Goal: Transaction & Acquisition: Purchase product/service

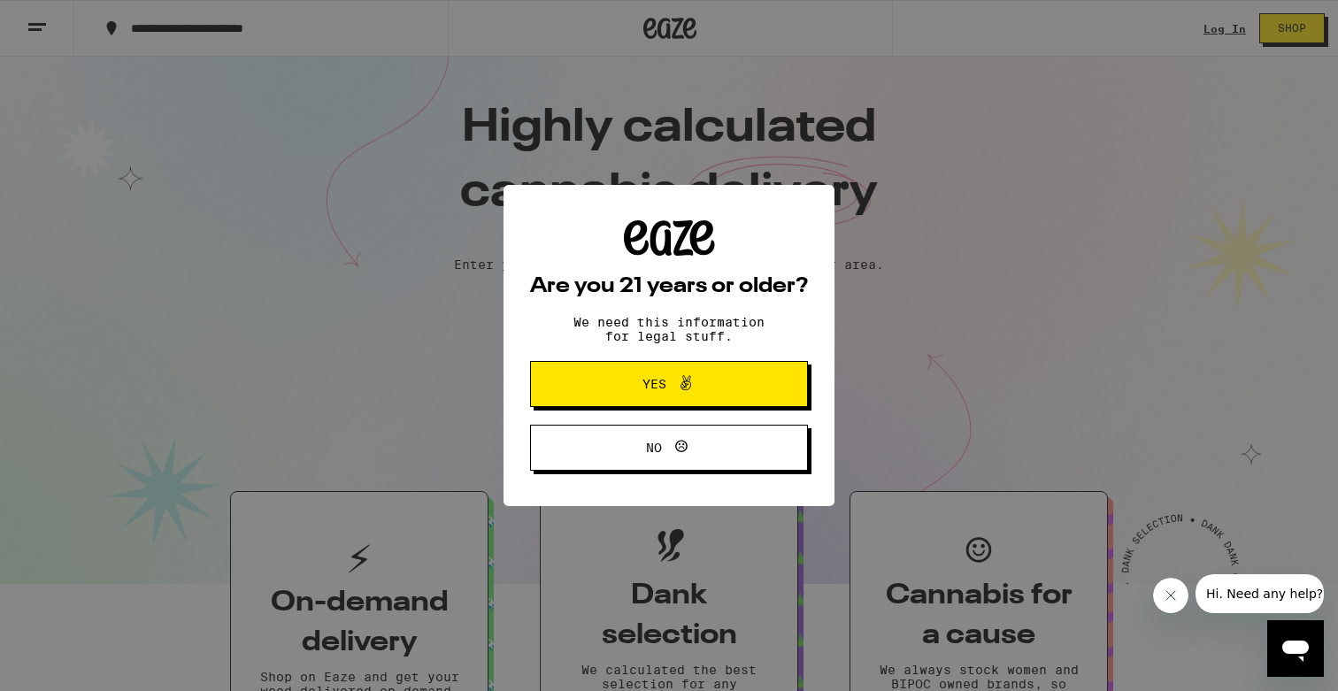
click at [676, 395] on span at bounding box center [685, 383] width 21 height 23
click at [648, 382] on button "Shop Now" at bounding box center [669, 402] width 172 height 53
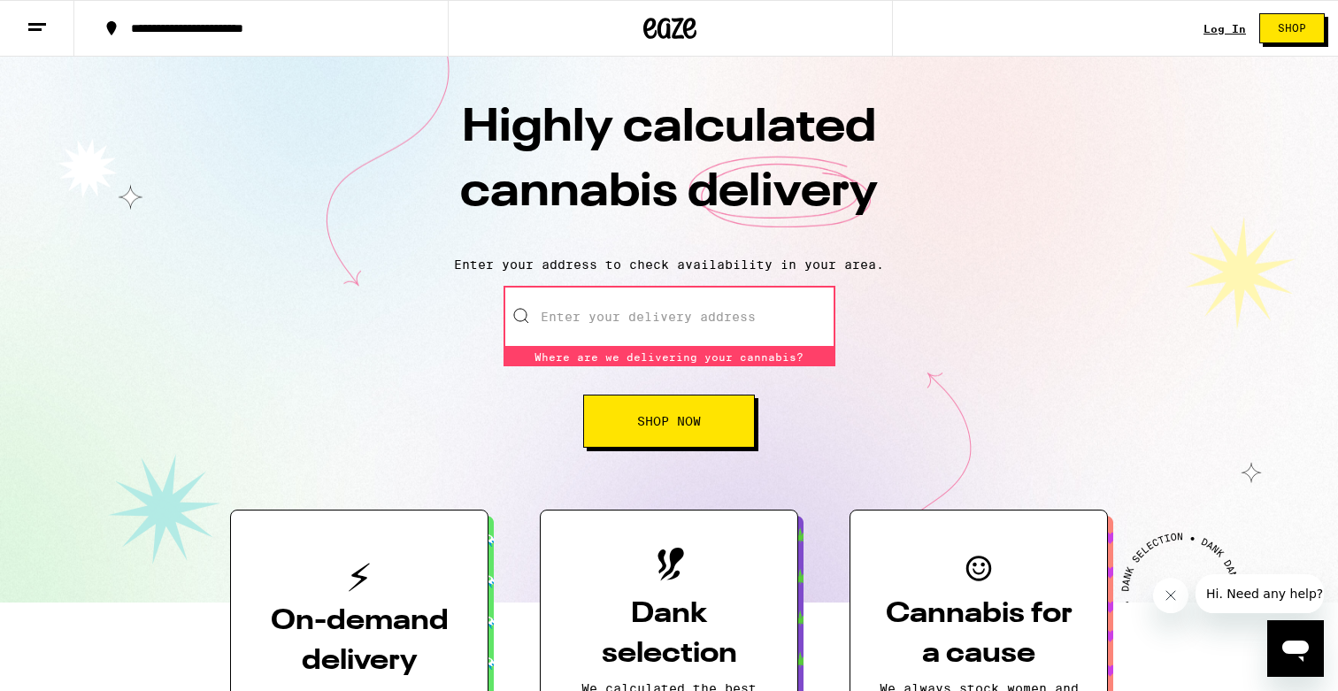
click at [648, 320] on input "Enter your delivery address" at bounding box center [669, 317] width 332 height 62
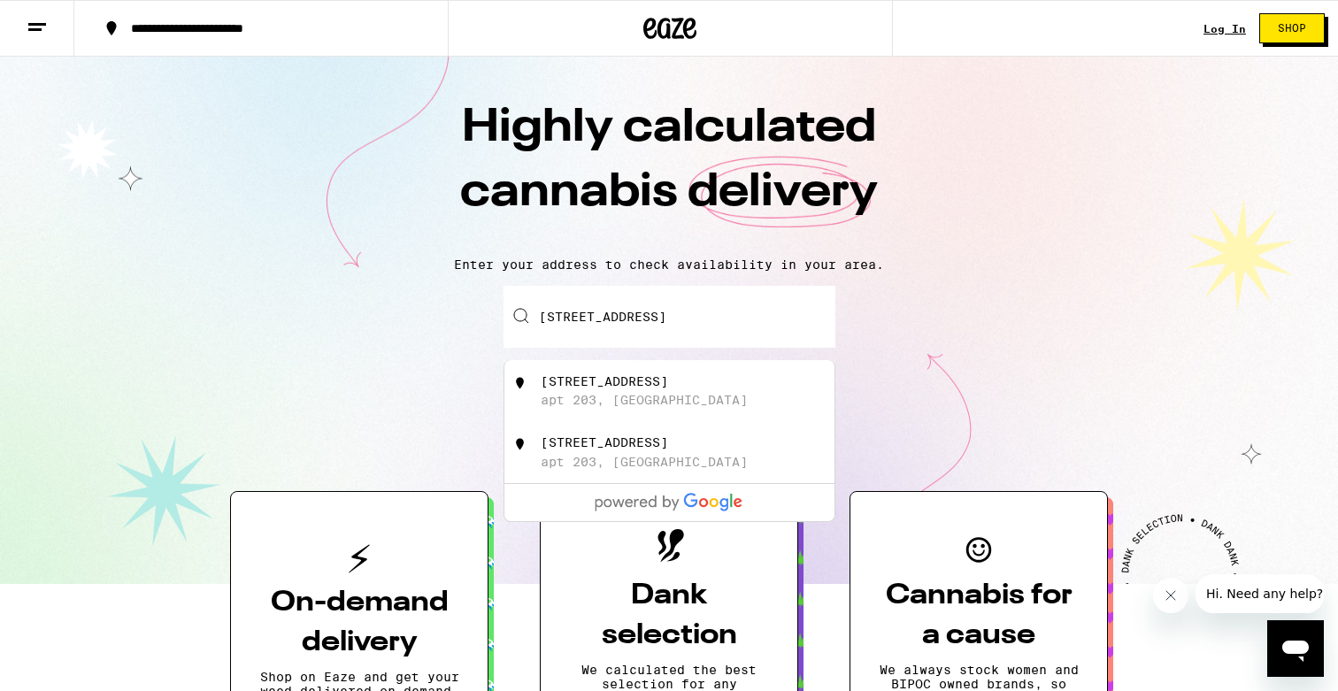
click at [655, 384] on div "[STREET_ADDRESS]" at bounding box center [603, 381] width 127 height 14
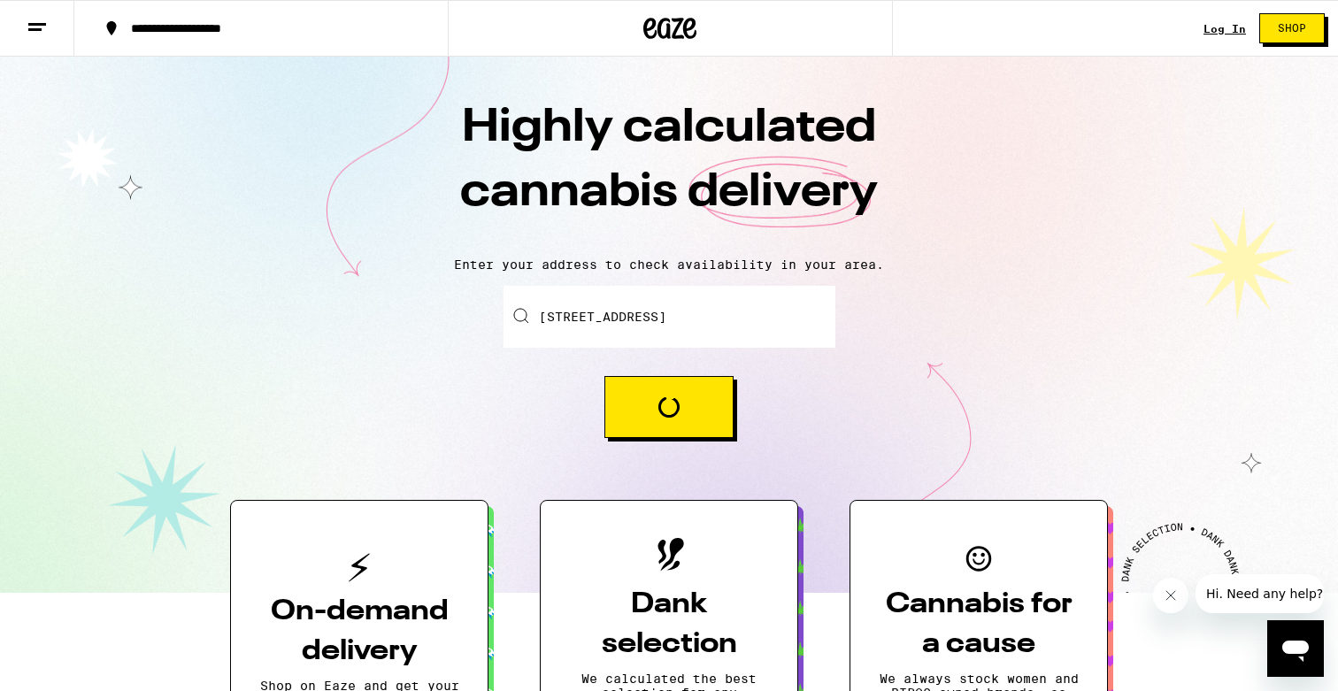
type input "[STREET_ADDRESS]"
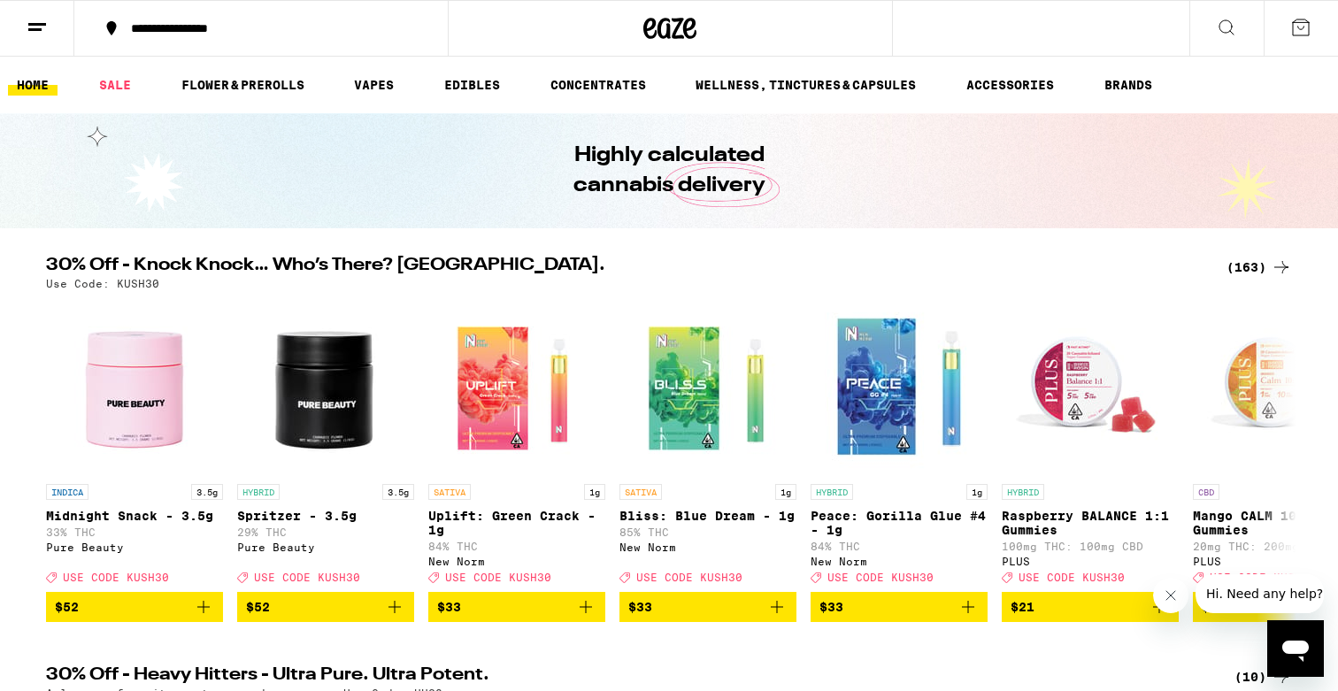
click at [1270, 263] on icon at bounding box center [1280, 267] width 21 height 21
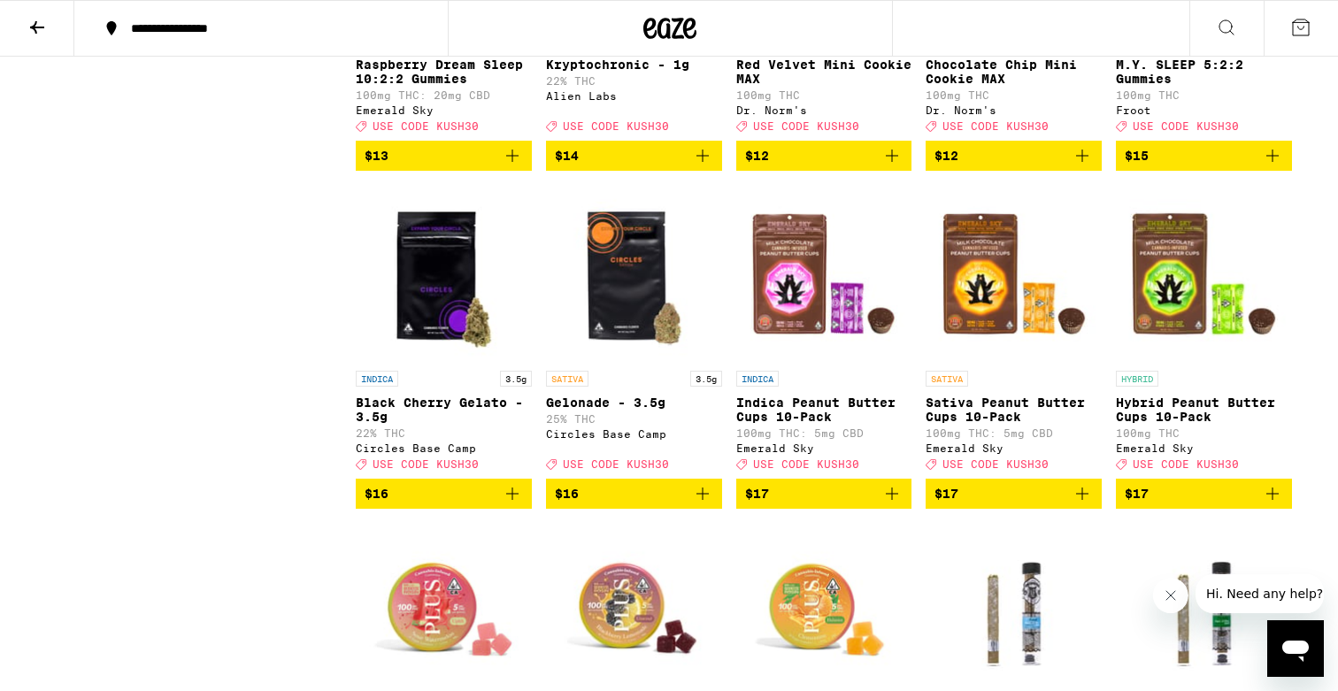
scroll to position [3507, 0]
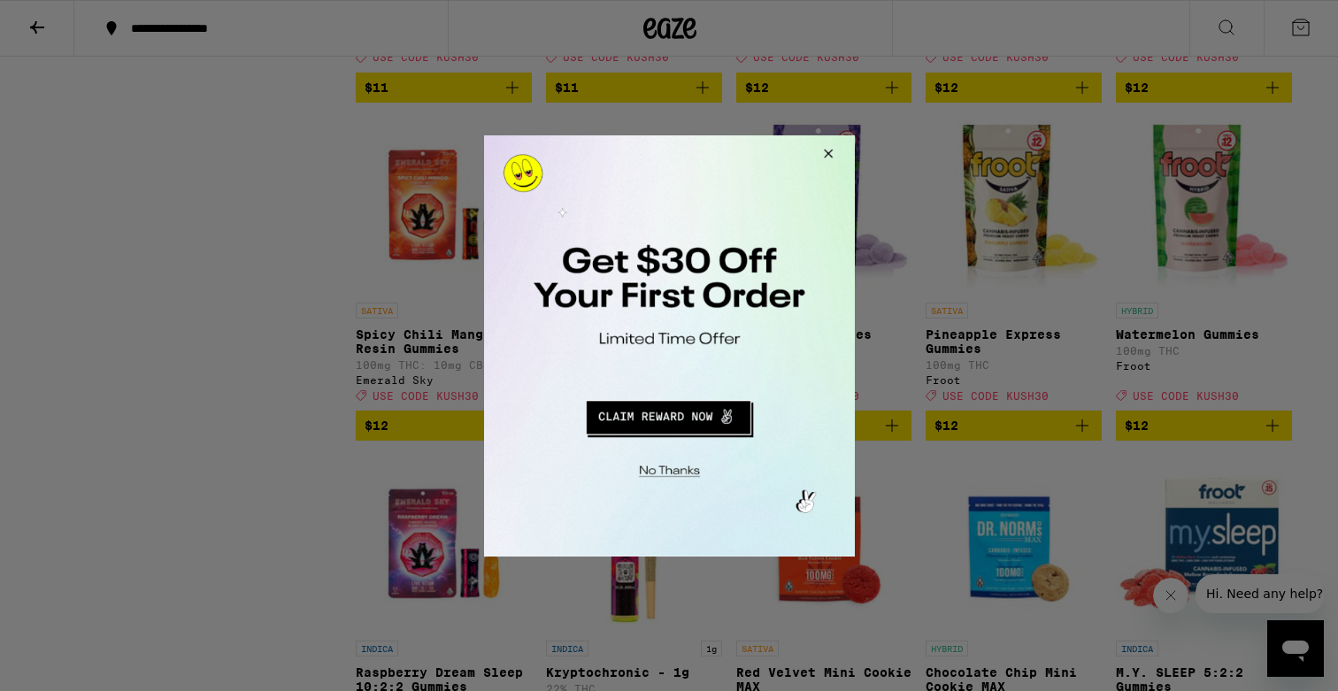
click at [826, 154] on button "Close Modal" at bounding box center [825, 155] width 48 height 42
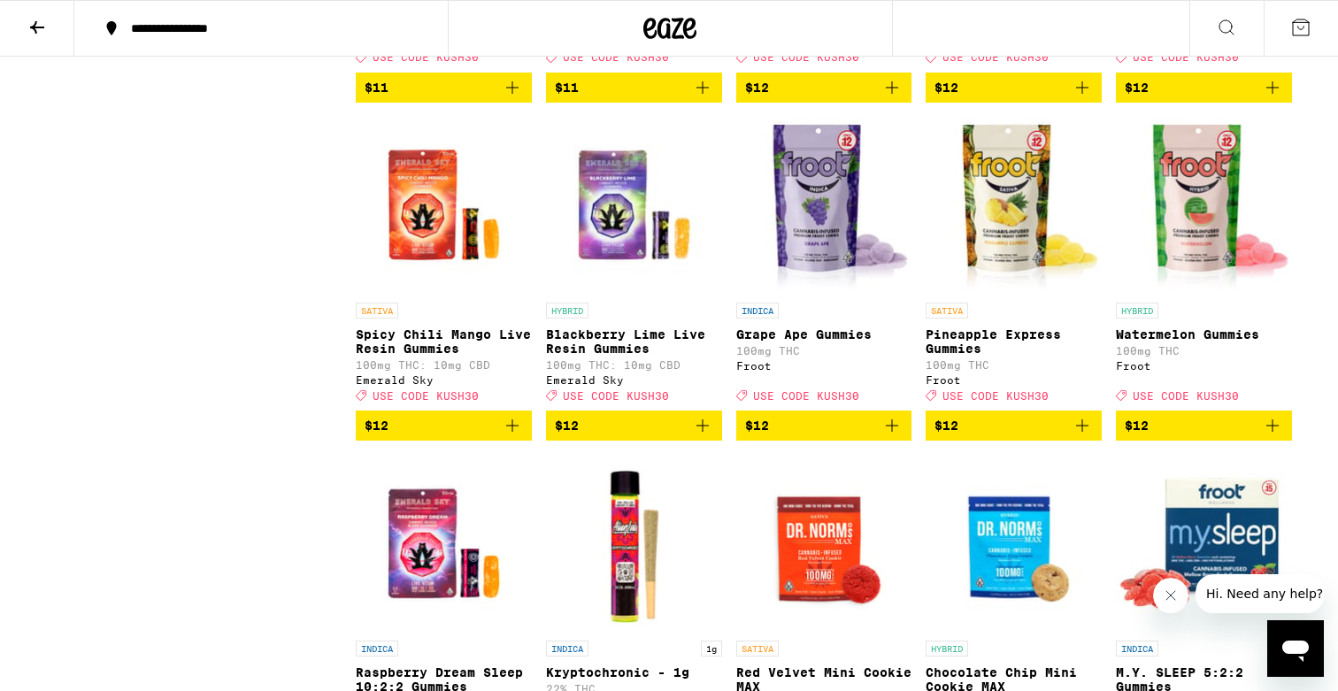
click at [50, 34] on button at bounding box center [37, 29] width 74 height 56
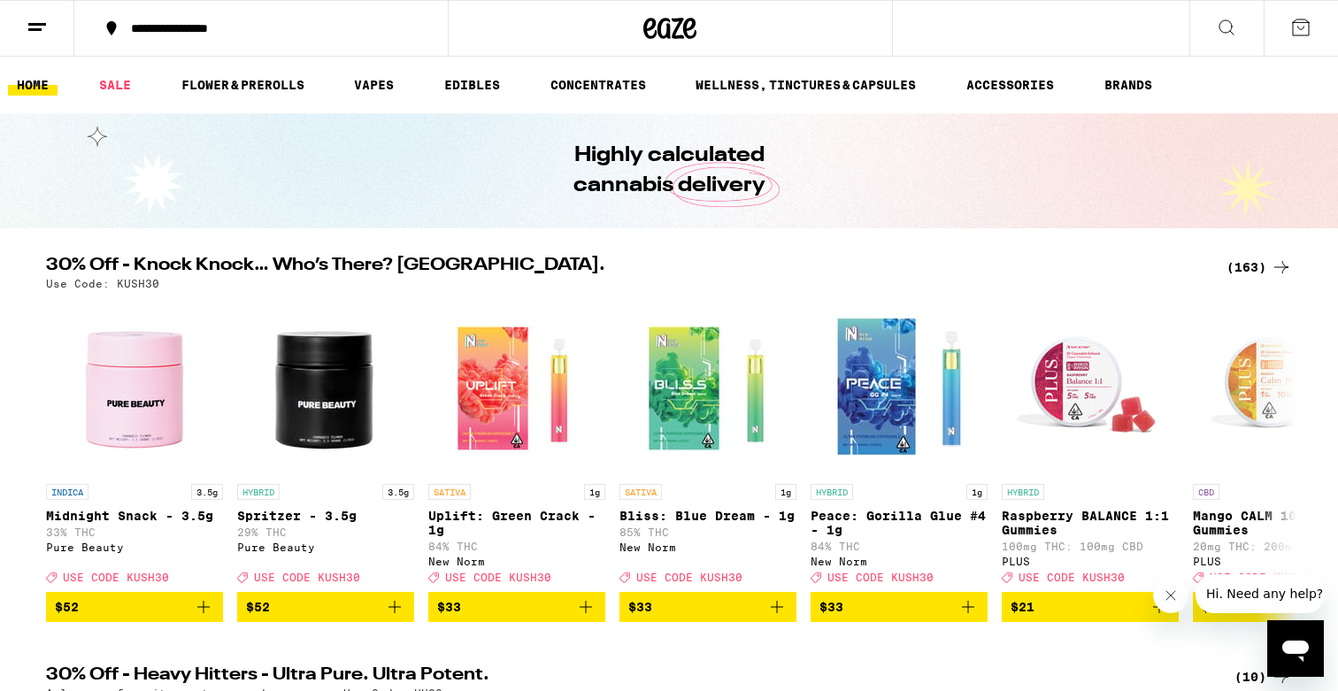
click at [1296, 33] on icon at bounding box center [1300, 27] width 21 height 21
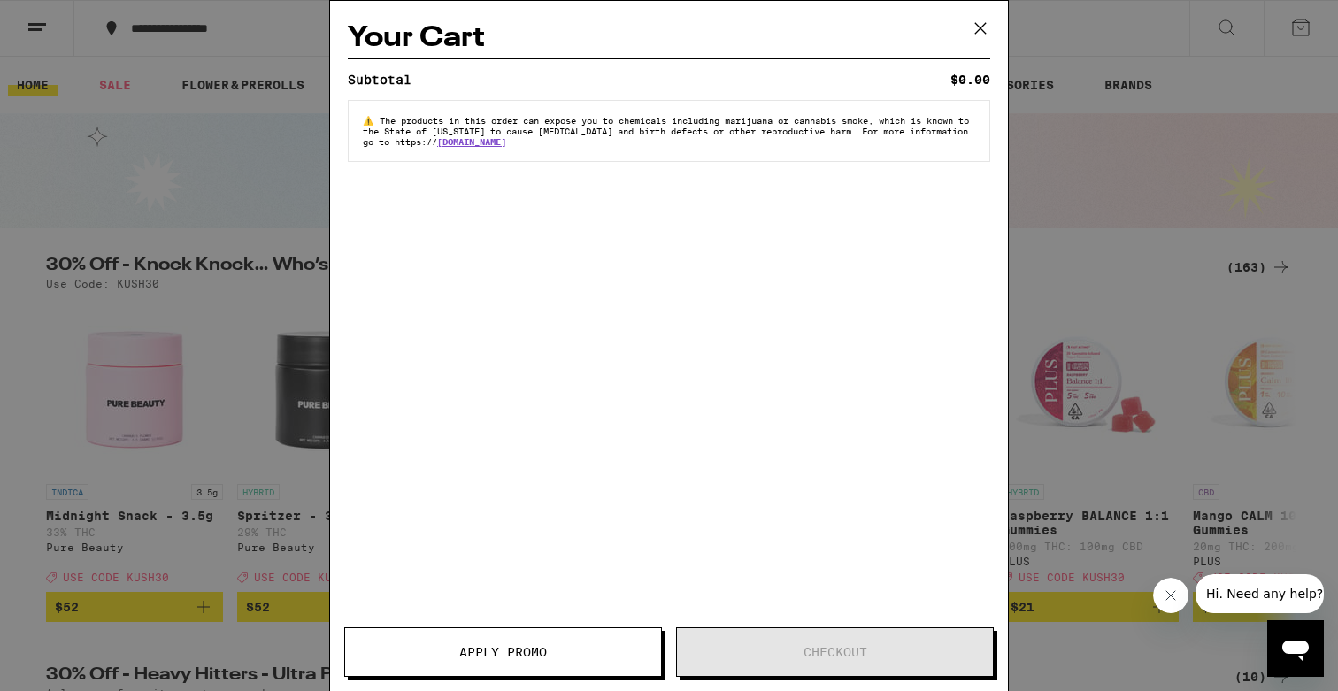
click at [984, 27] on icon at bounding box center [980, 28] width 27 height 27
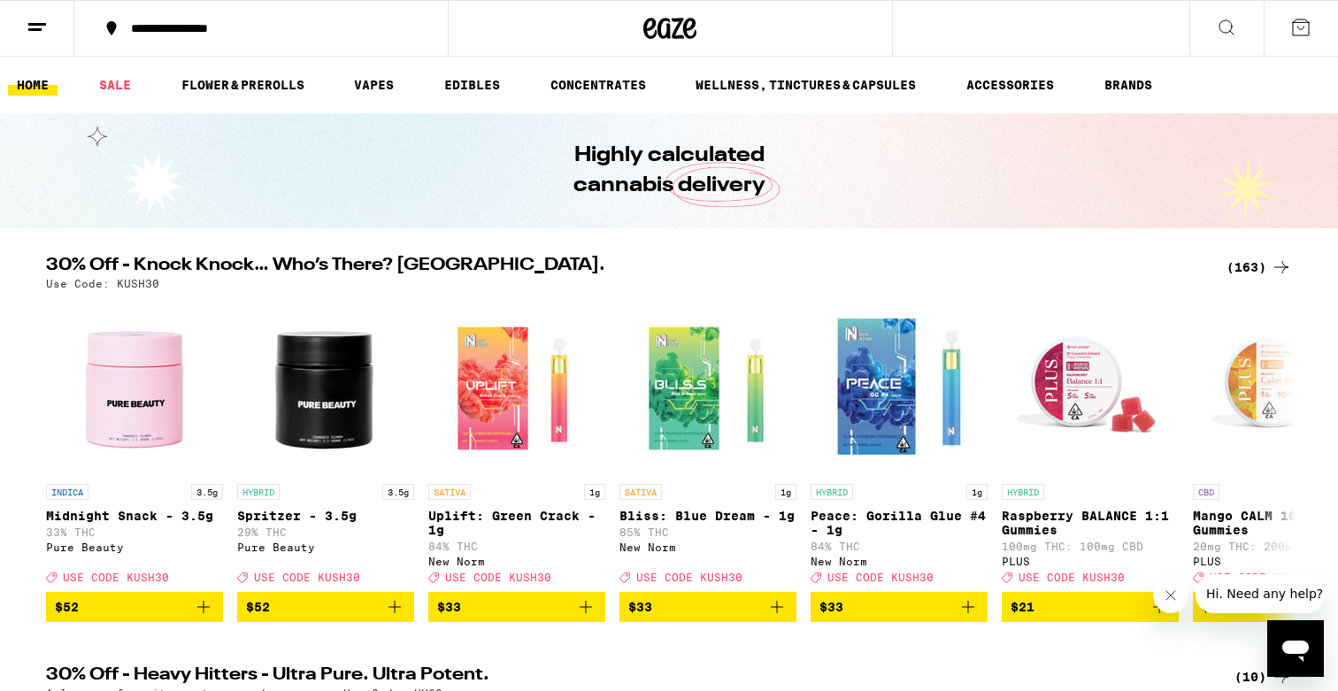
click at [1234, 29] on icon at bounding box center [1225, 27] width 21 height 21
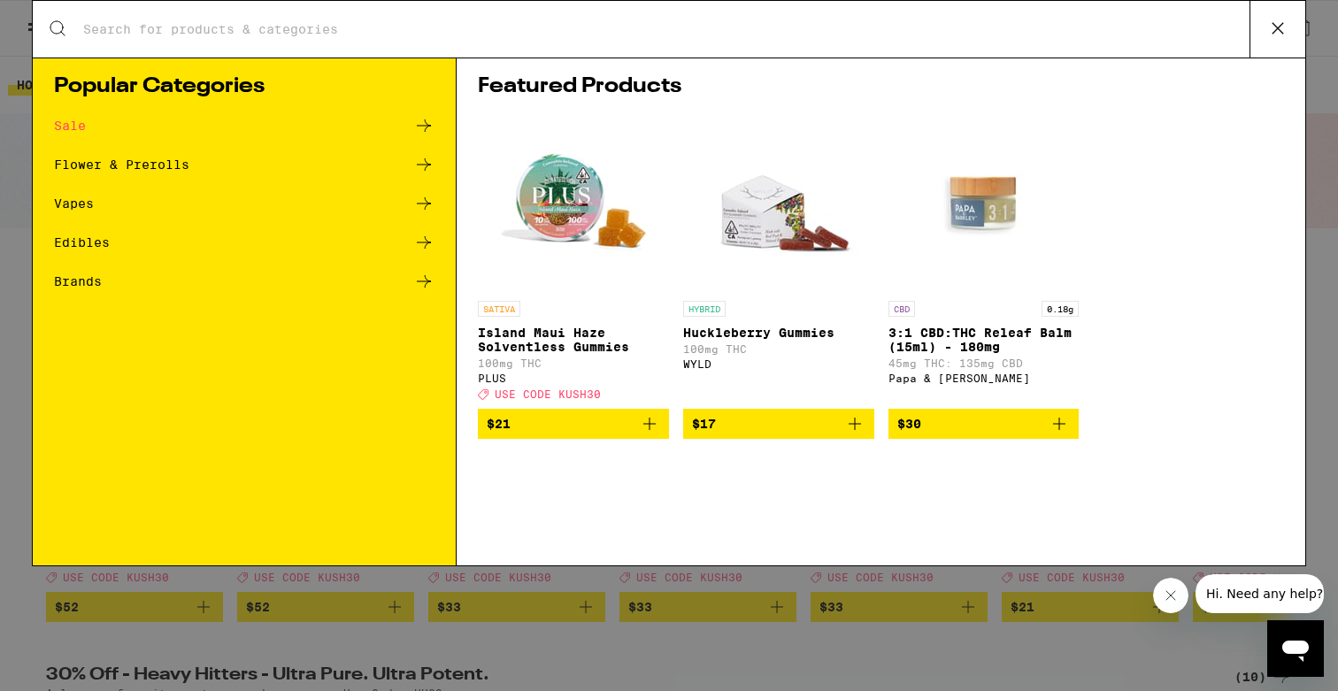
click at [19, 79] on div "Search for Products Popular Categories Sale Flower & Prerolls Vapes Edibles Bra…" at bounding box center [669, 345] width 1338 height 691
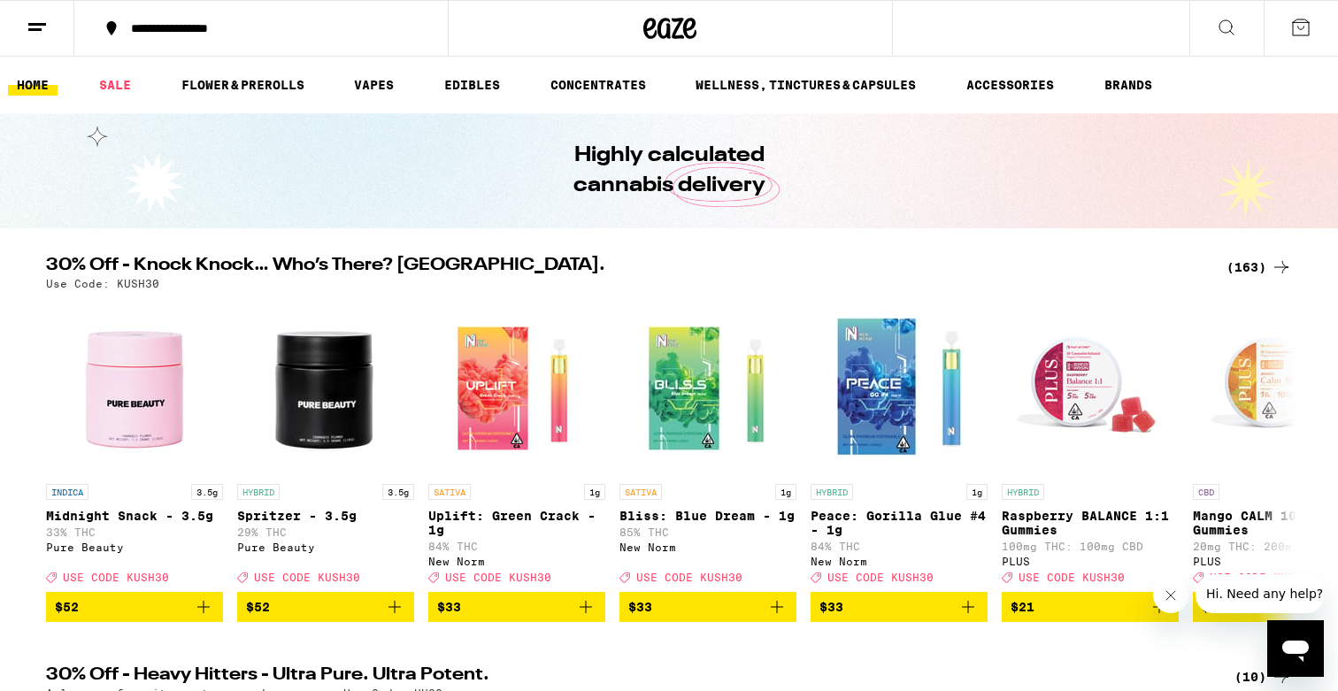
click at [58, 21] on button at bounding box center [37, 29] width 74 height 56
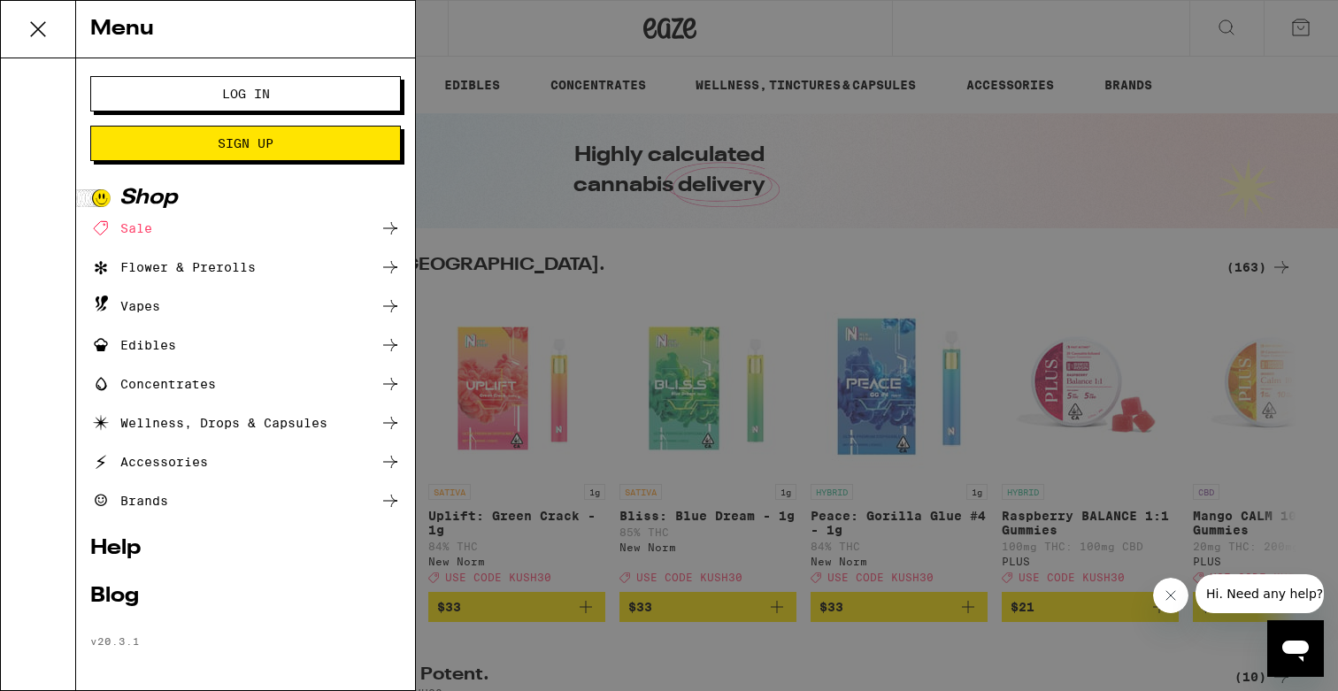
click at [214, 98] on span "Log In" at bounding box center [245, 94] width 167 height 12
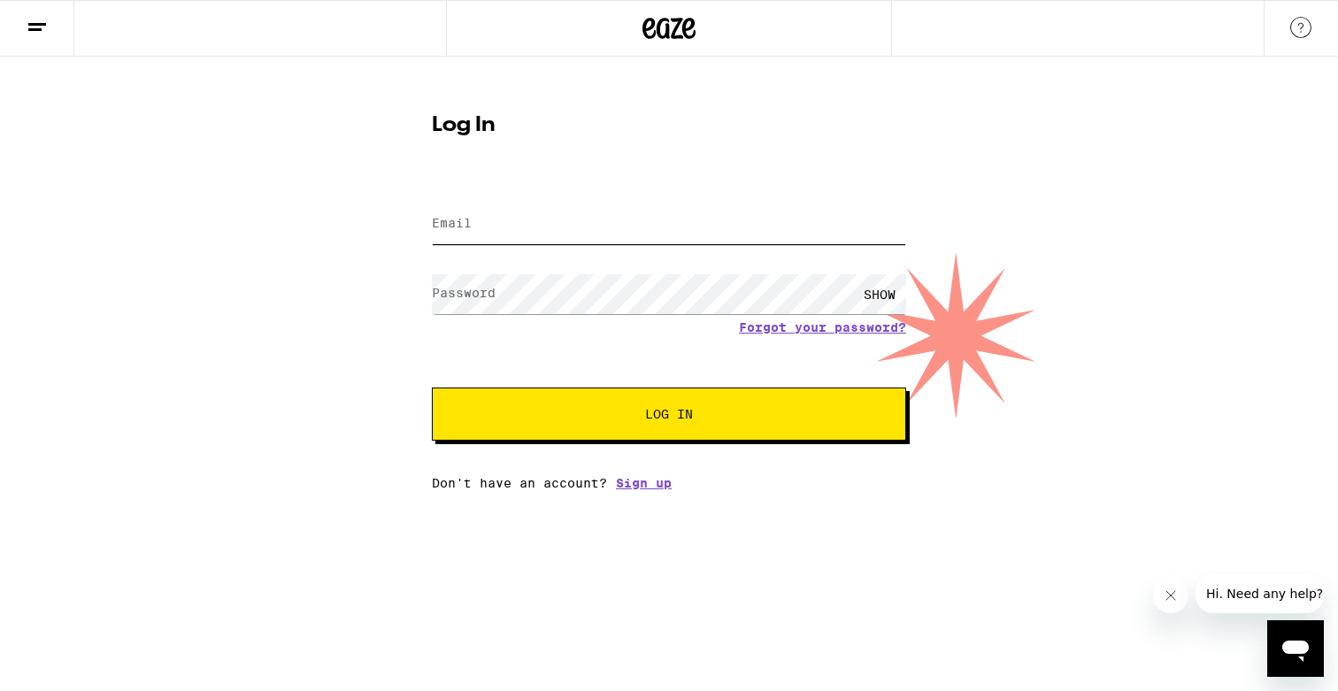
type input "[EMAIL_ADDRESS][DOMAIN_NAME]"
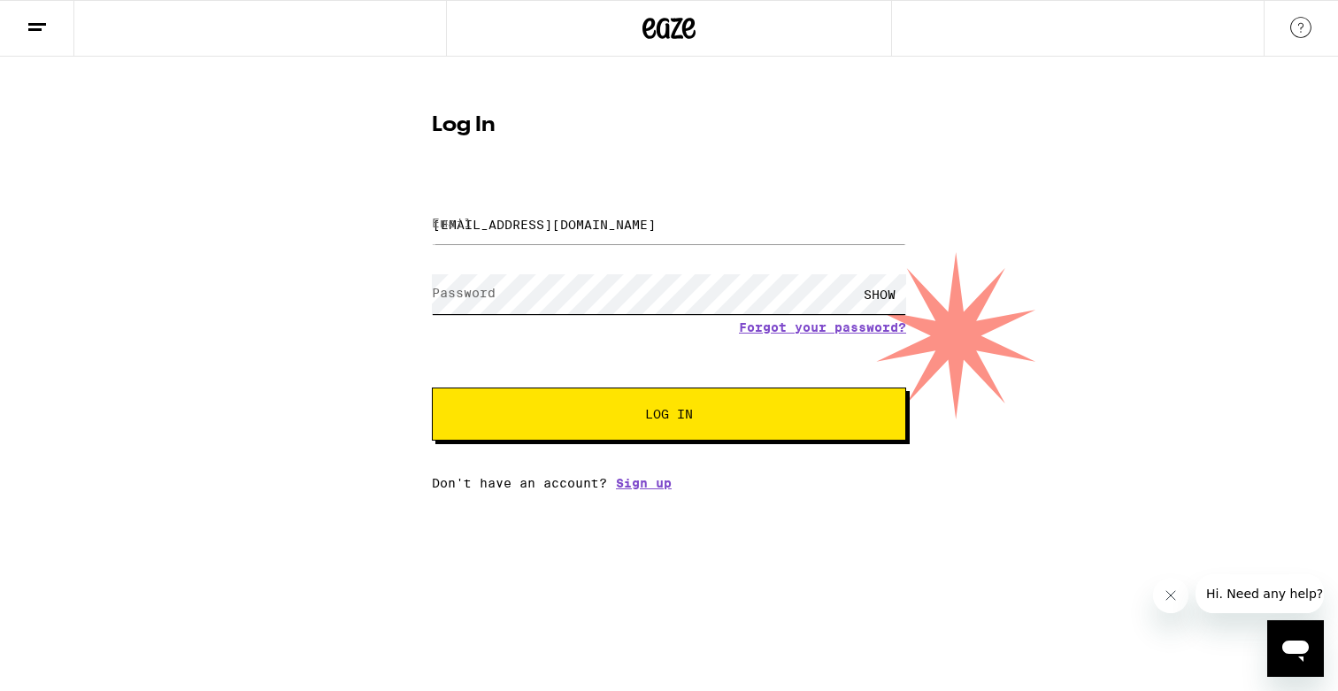
click at [669, 416] on button "Log In" at bounding box center [669, 413] width 474 height 53
